Goal: Information Seeking & Learning: Find specific page/section

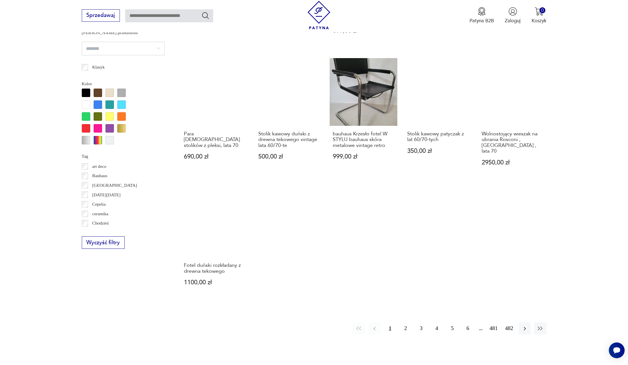
scroll to position [539, 0]
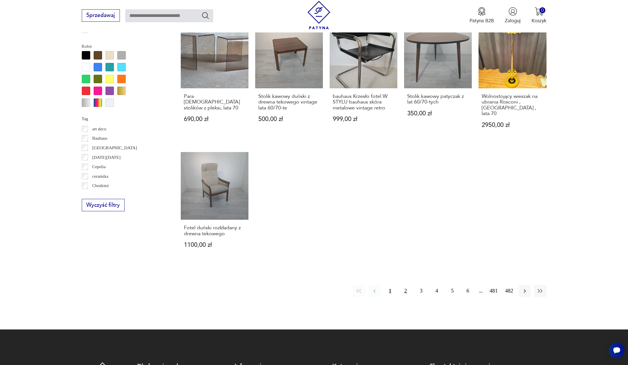
click at [405, 285] on button "2" at bounding box center [406, 291] width 12 height 12
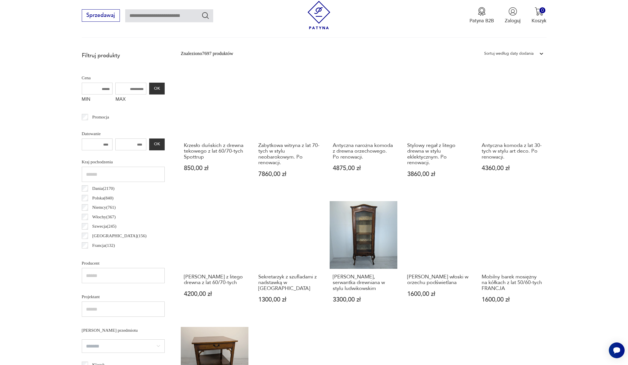
scroll to position [162, 0]
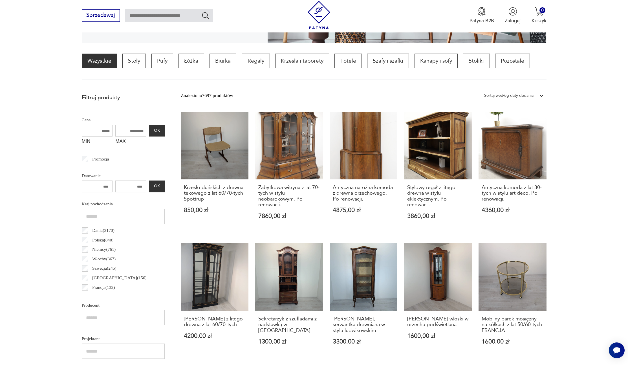
scroll to position [168, 0]
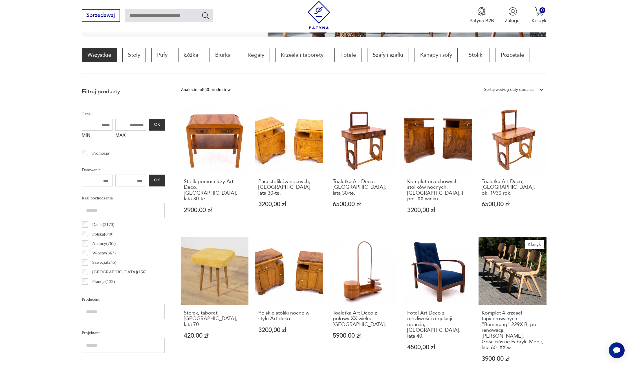
click at [132, 182] on input "number" at bounding box center [130, 181] width 31 height 12
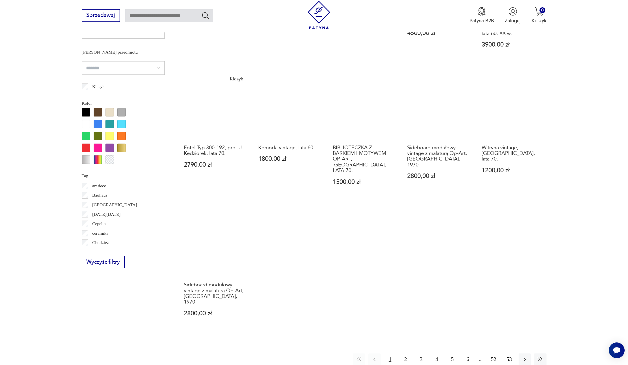
scroll to position [527, 0]
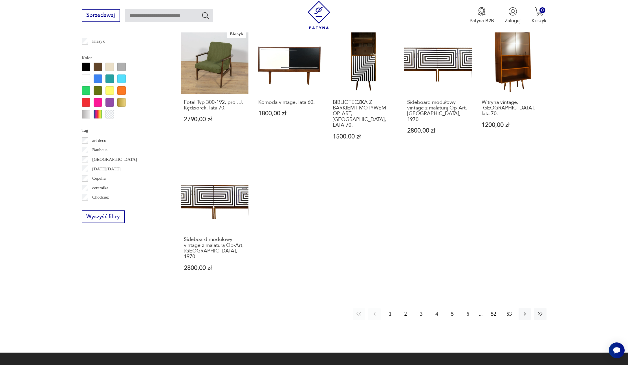
click at [406, 308] on button "2" at bounding box center [406, 314] width 12 height 12
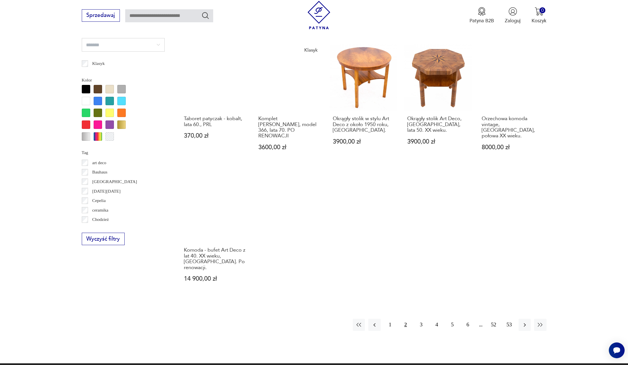
scroll to position [506, 0]
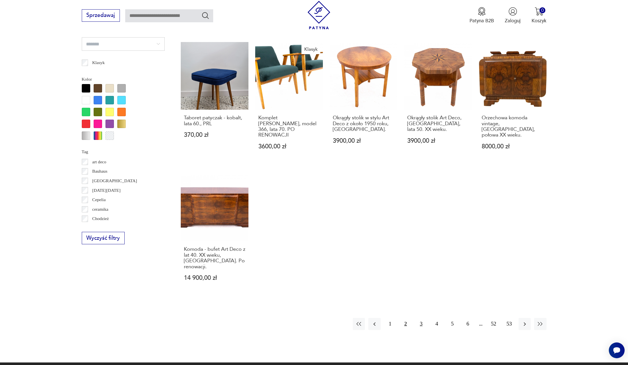
click at [422, 318] on button "3" at bounding box center [421, 324] width 12 height 12
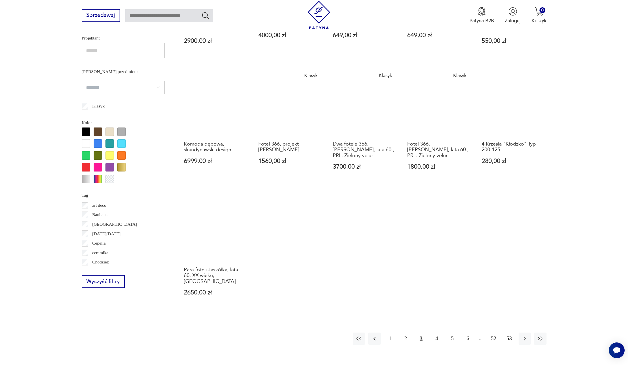
scroll to position [477, 0]
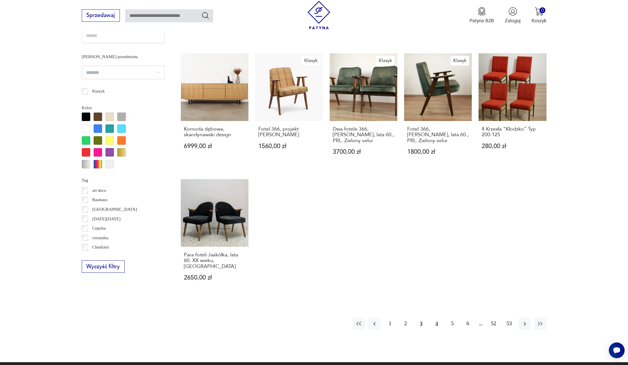
click at [436, 318] on button "4" at bounding box center [437, 324] width 12 height 12
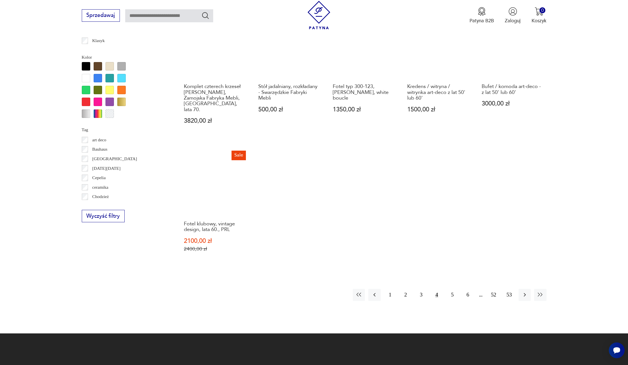
scroll to position [548, 0]
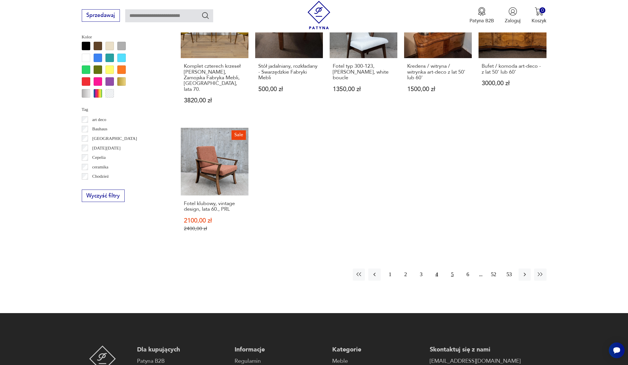
click at [452, 269] on button "5" at bounding box center [452, 275] width 12 height 12
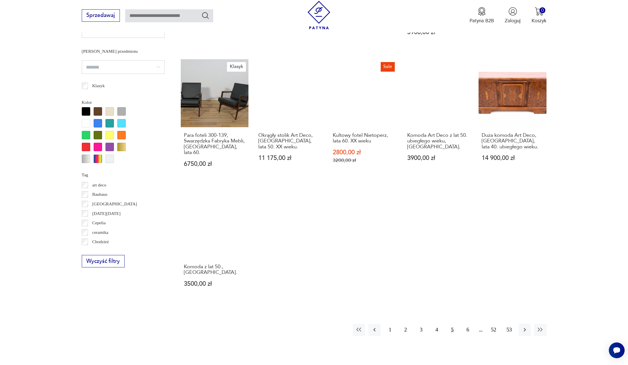
scroll to position [483, 0]
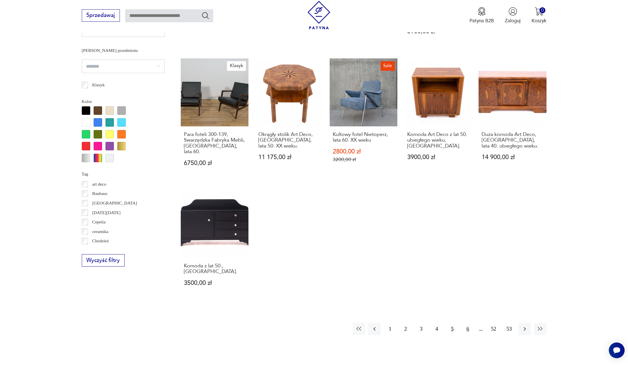
click at [467, 323] on button "6" at bounding box center [468, 329] width 12 height 12
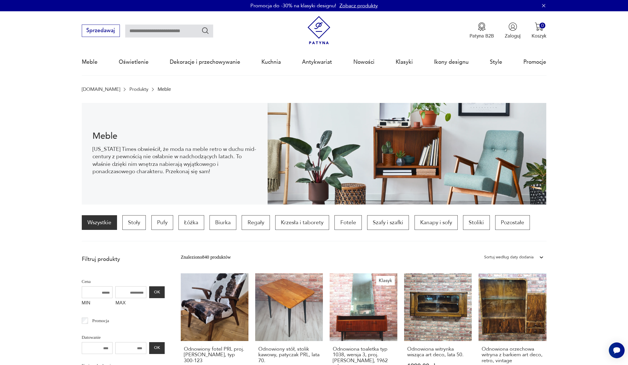
click at [151, 32] on input "text" at bounding box center [169, 31] width 88 height 13
type input "*******"
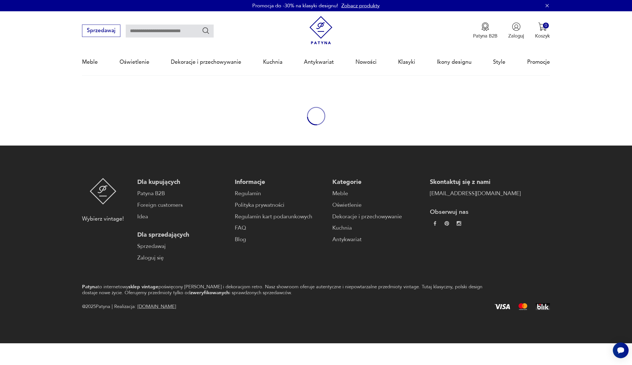
type input "*******"
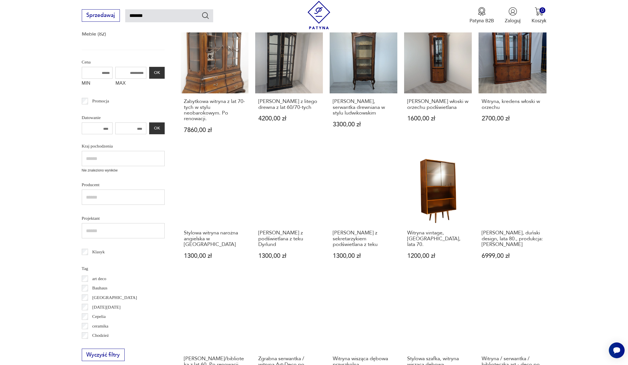
scroll to position [110, 0]
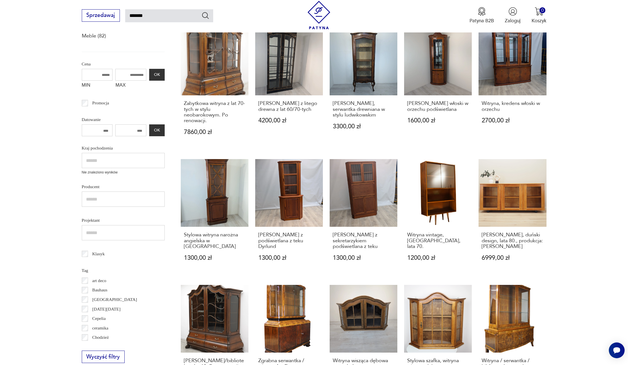
click at [96, 132] on input "number" at bounding box center [97, 130] width 31 height 12
drag, startPoint x: 105, startPoint y: 132, endPoint x: 102, endPoint y: 133, distance: 3.2
click at [110, 131] on input "number" at bounding box center [97, 130] width 31 height 12
drag, startPoint x: 103, startPoint y: 131, endPoint x: 114, endPoint y: 129, distance: 10.6
click at [114, 129] on div "OK" at bounding box center [123, 130] width 83 height 12
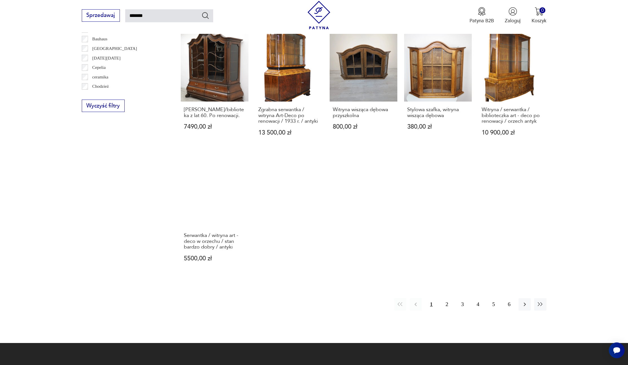
scroll to position [362, 0]
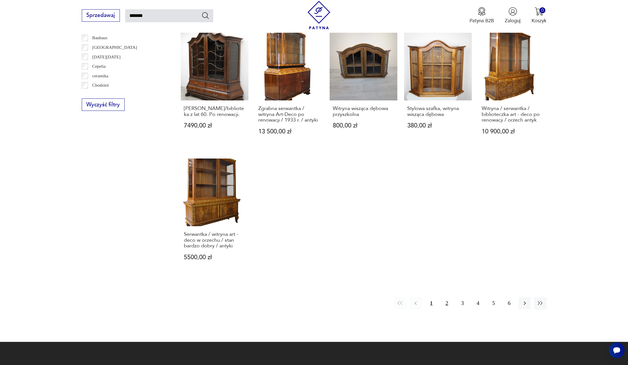
click at [447, 302] on button "2" at bounding box center [447, 303] width 12 height 12
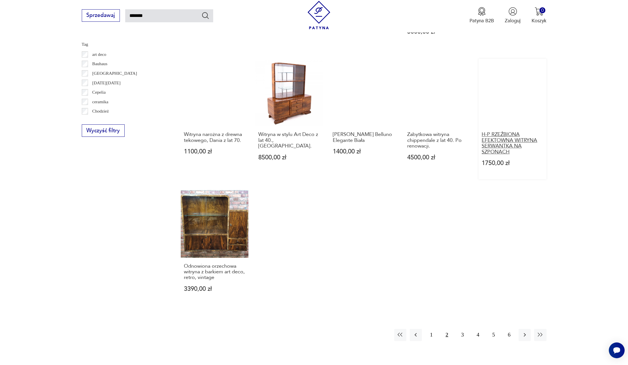
scroll to position [425, 0]
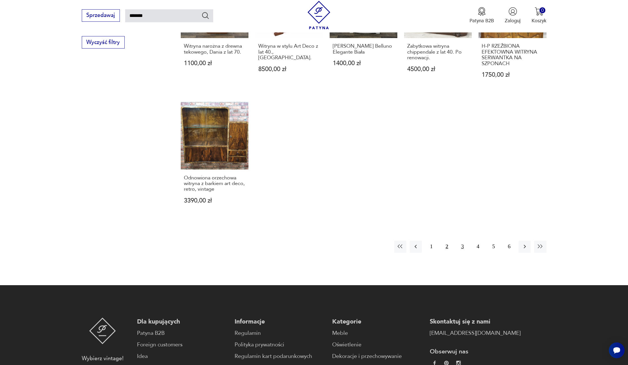
click at [464, 241] on button "3" at bounding box center [462, 247] width 12 height 12
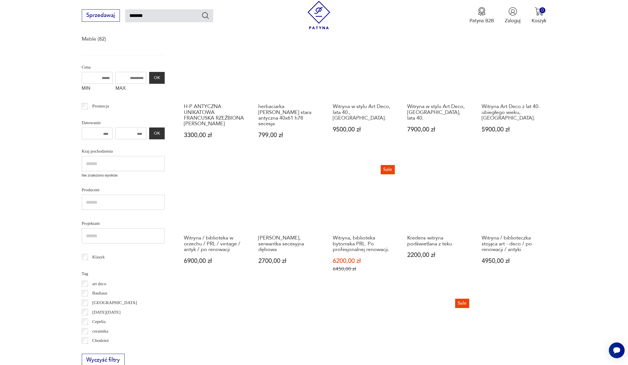
scroll to position [112, 0]
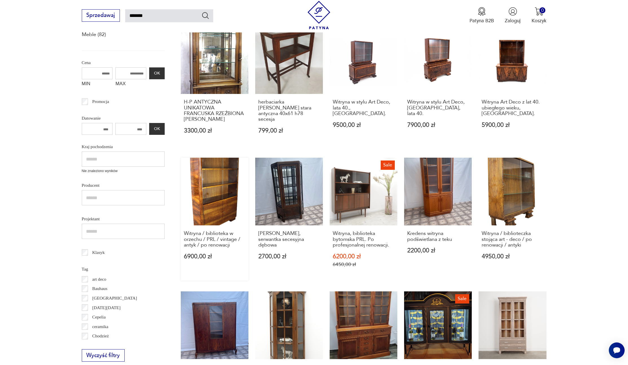
click at [208, 186] on link "Witryna / biblioteka w orzechu / PRL / vintage / antyk / po renowacji 6900,00 zł" at bounding box center [215, 219] width 68 height 123
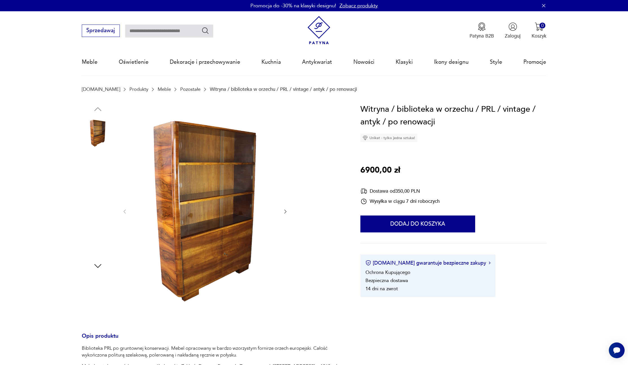
click at [95, 202] on img at bounding box center [98, 205] width 32 height 32
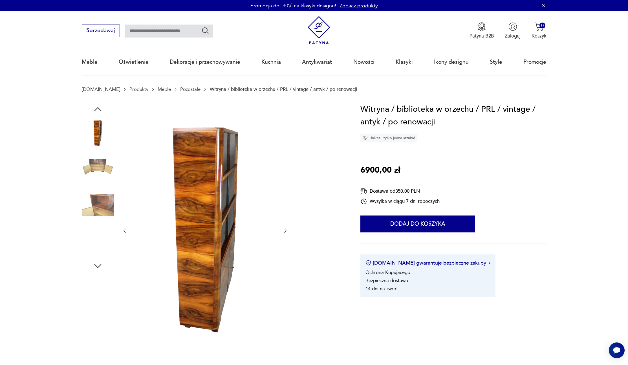
click at [96, 239] on img at bounding box center [98, 241] width 32 height 32
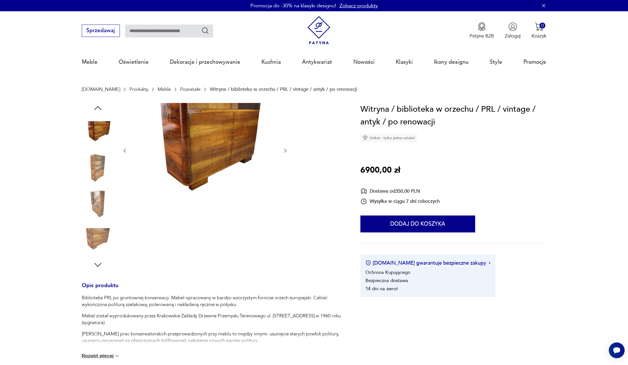
type input "*******"
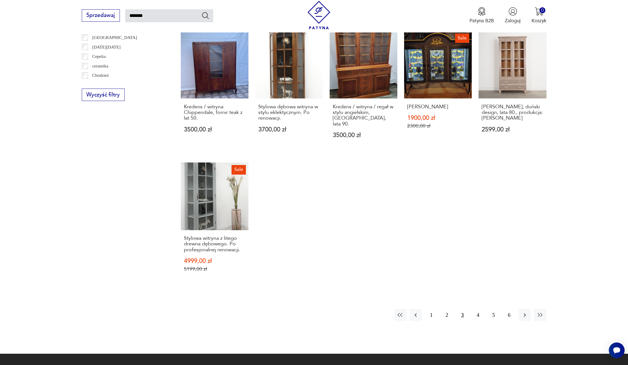
scroll to position [388, 0]
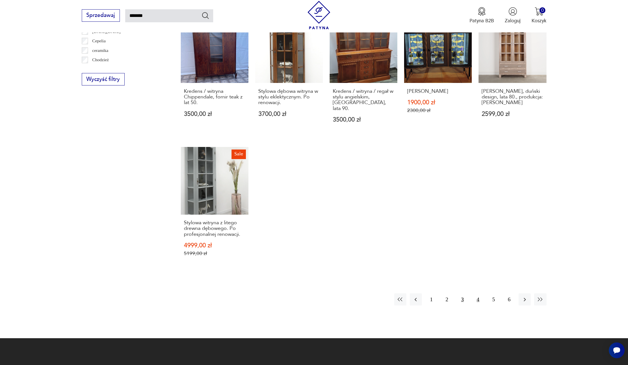
click at [478, 295] on button "4" at bounding box center [478, 299] width 12 height 12
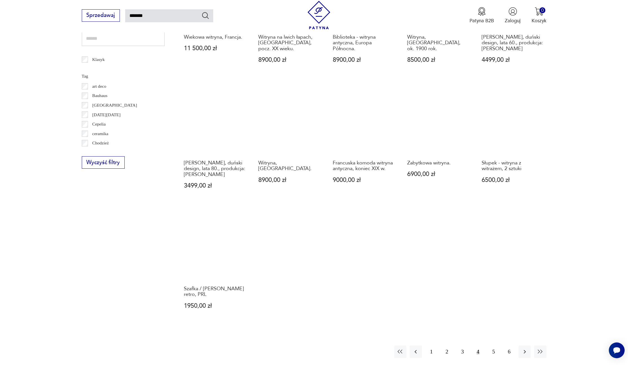
scroll to position [325, 0]
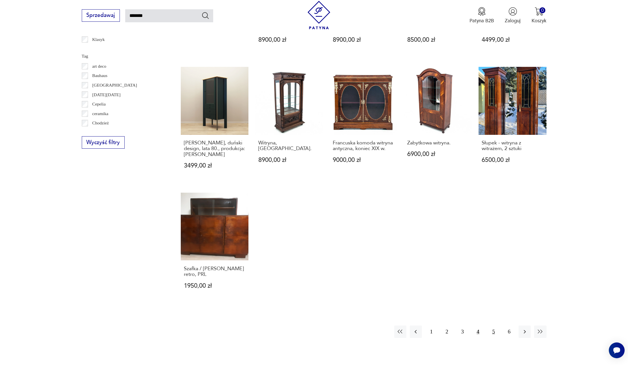
click at [493, 326] on button "5" at bounding box center [494, 332] width 12 height 12
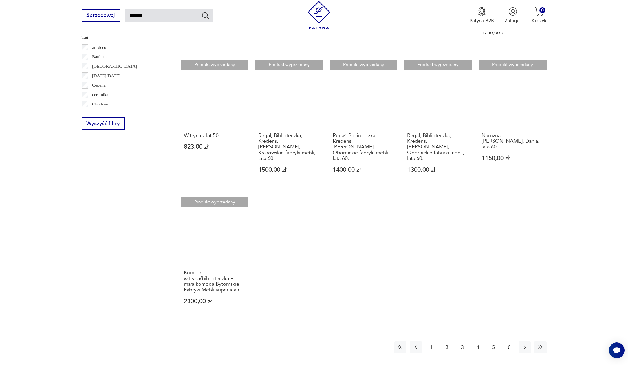
scroll to position [344, 0]
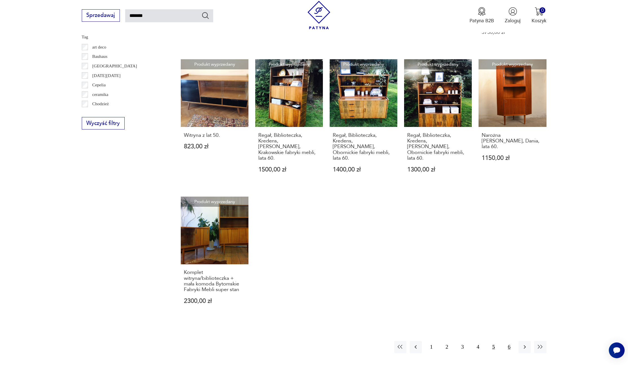
click at [509, 341] on button "6" at bounding box center [509, 347] width 12 height 12
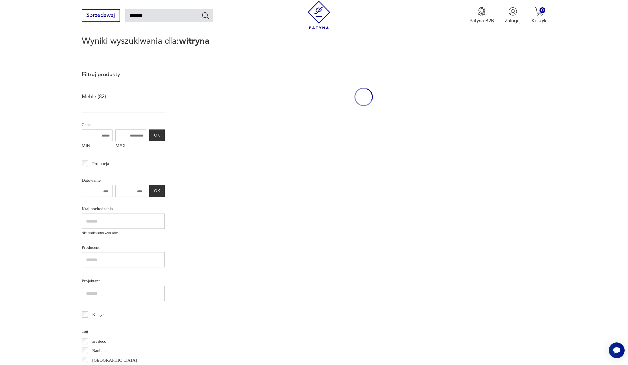
scroll to position [32, 0]
